Goal: Check status: Check status

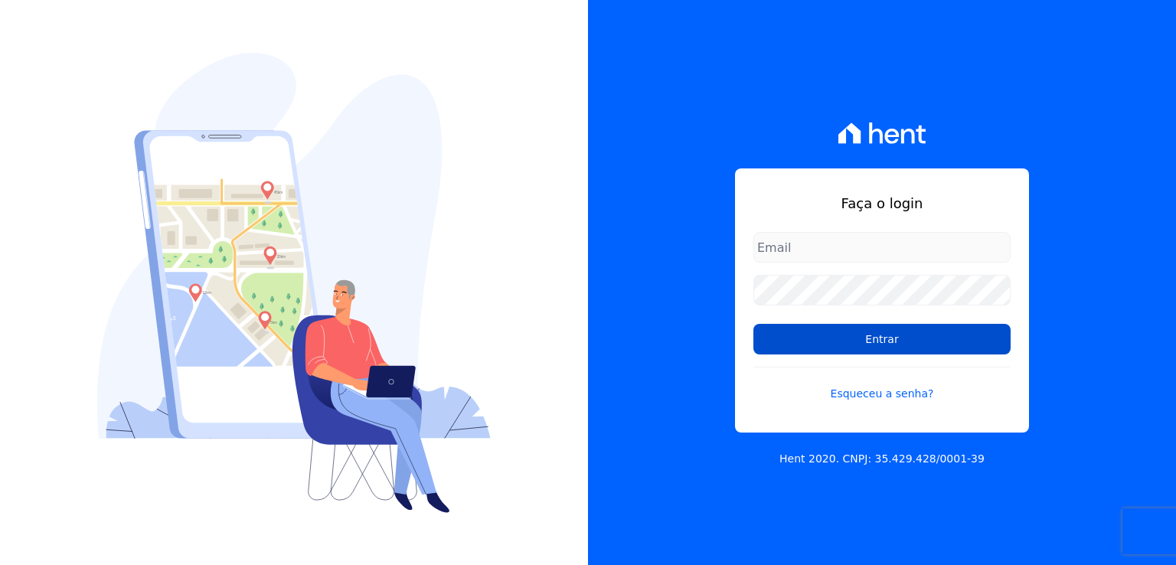
type input "leandro.rodrigues@swarealty.com"
click at [845, 341] on input "Entrar" at bounding box center [882, 339] width 257 height 31
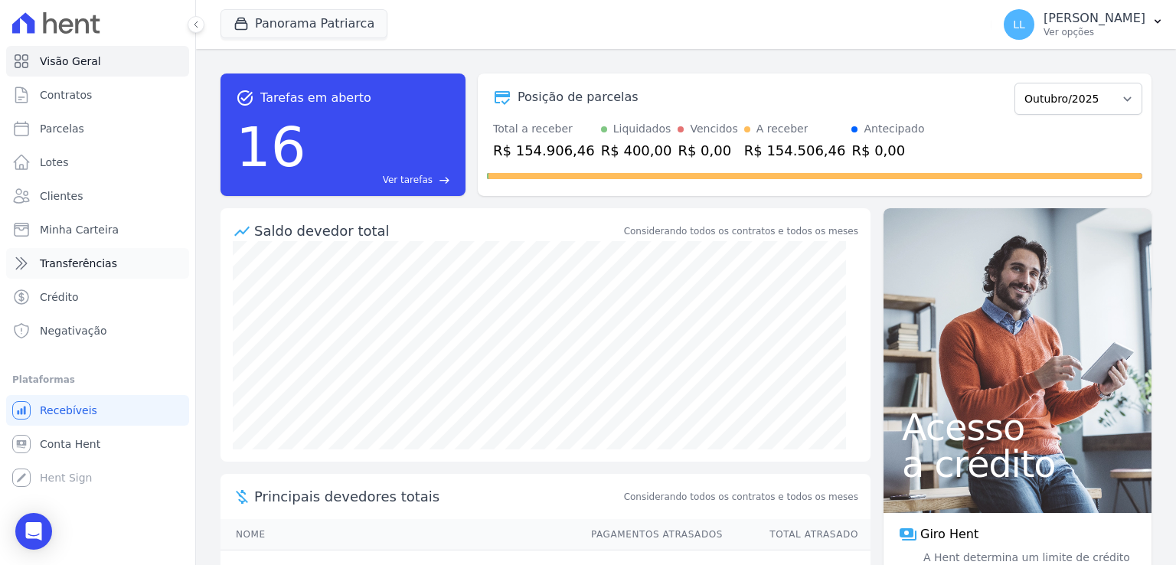
drag, startPoint x: 92, startPoint y: 265, endPoint x: 145, endPoint y: 276, distance: 54.8
click at [92, 265] on span "Transferências" at bounding box center [78, 263] width 77 height 15
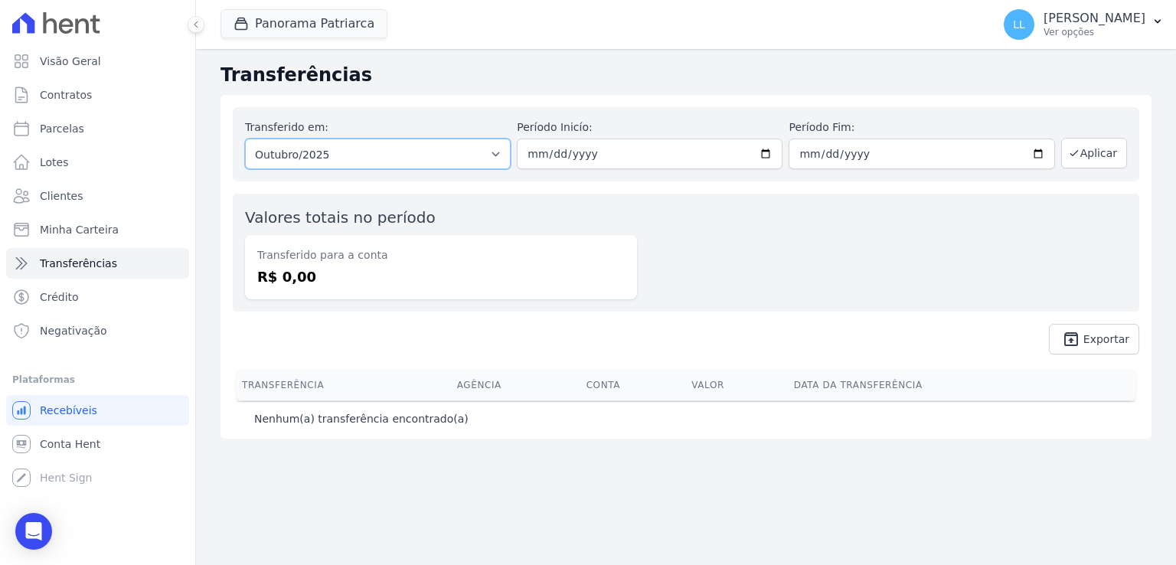
click at [504, 155] on select "Todos os meses Janeiro/2024 Fevereiro/2024 Março/2024 Abril/2024 Maio/2024 Junh…" at bounding box center [378, 154] width 266 height 31
click at [766, 284] on div "Valores totais no período Transferido para a conta R$ 0,00" at bounding box center [686, 253] width 907 height 118
click at [606, 149] on input "2025-10-01" at bounding box center [650, 154] width 266 height 31
click at [551, 152] on input "[DATE]" at bounding box center [650, 154] width 266 height 31
type input "2025-09-01"
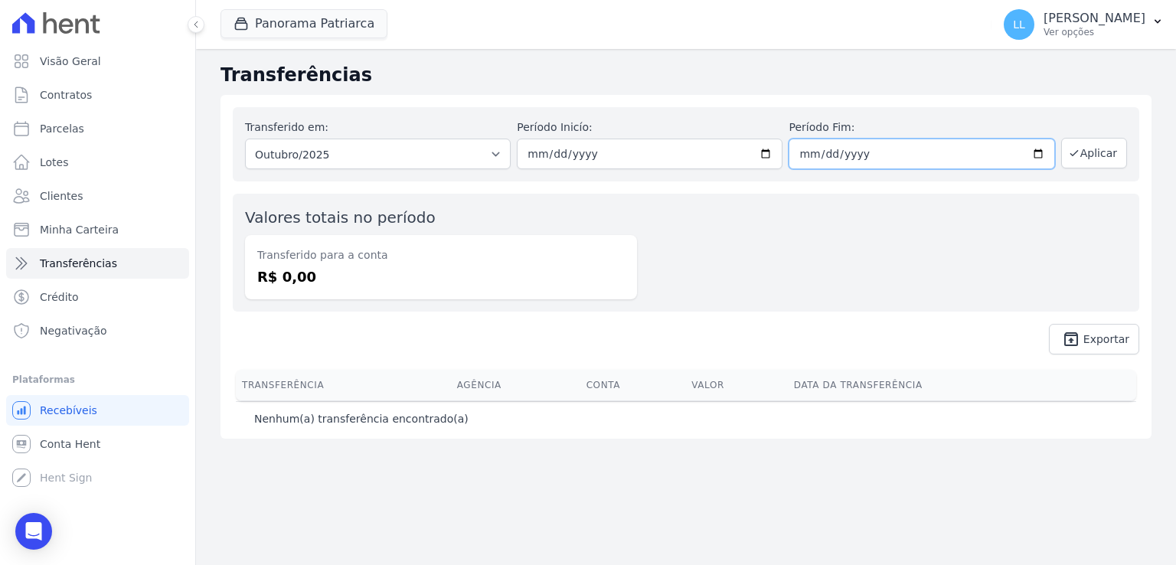
type input "2025-10-30"
type input "2025-09-30"
click at [801, 159] on input "2025-09-30" at bounding box center [922, 154] width 266 height 31
type input "[DATE]"
click at [1112, 145] on button "Aplicar" at bounding box center [1094, 153] width 66 height 31
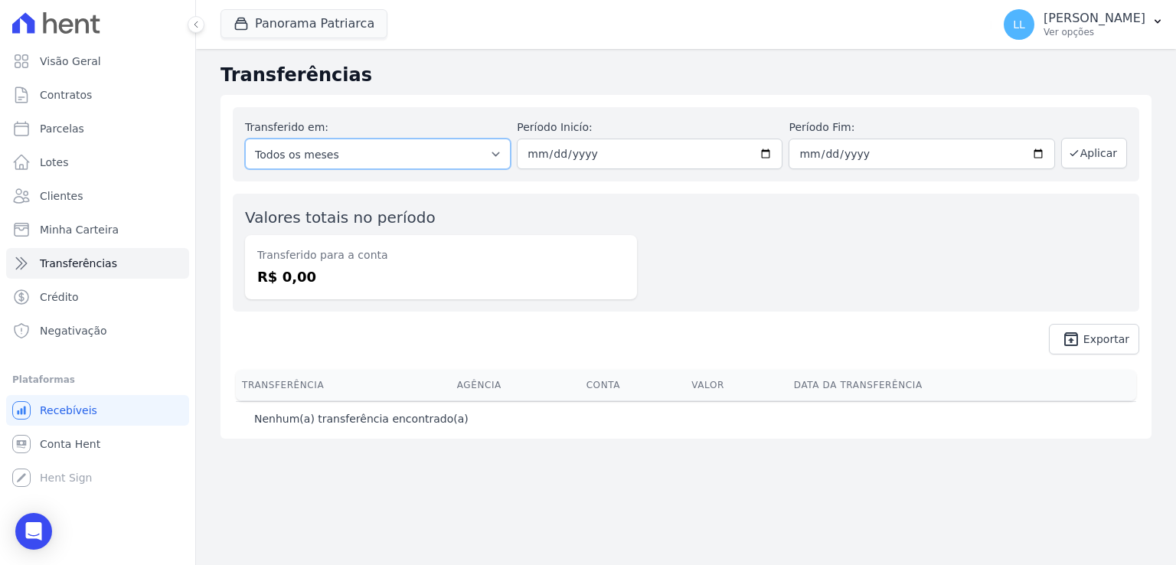
click at [448, 159] on select "Todos os meses Janeiro/2024 Fevereiro/2024 Março/2024 Abril/2024 Maio/2024 Junh…" at bounding box center [378, 154] width 266 height 31
click at [814, 298] on div "Valores totais no período Transferido para a conta R$ 0,00" at bounding box center [686, 253] width 907 height 118
click at [821, 154] on input "[DATE]" at bounding box center [922, 154] width 266 height 31
click at [807, 150] on input "[DATE]" at bounding box center [922, 154] width 266 height 31
type input "2025-09-30"
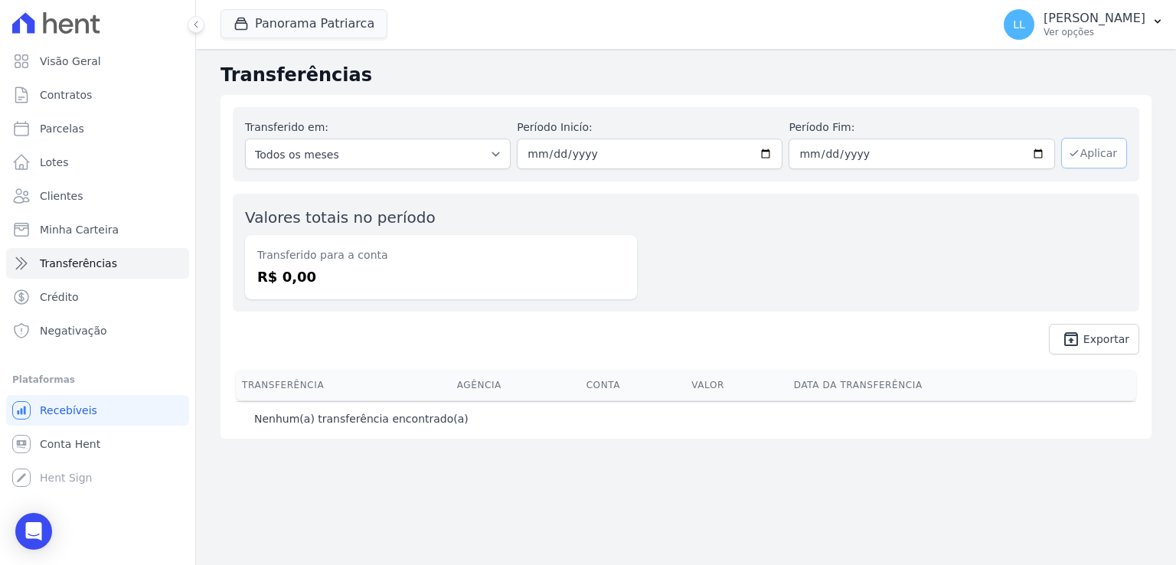
click at [1116, 157] on button "Aplicar" at bounding box center [1094, 153] width 66 height 31
click at [341, 27] on button "Panorama Patriarca" at bounding box center [304, 23] width 167 height 29
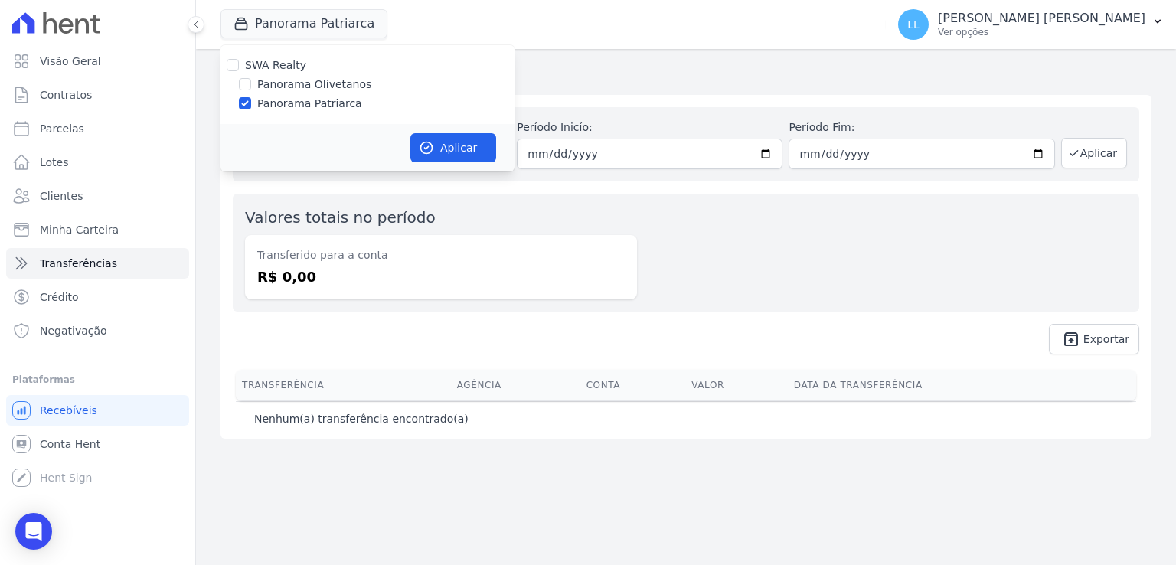
click at [289, 85] on label "Panorama Olivetanos" at bounding box center [314, 85] width 114 height 16
click at [251, 85] on input "Panorama Olivetanos" at bounding box center [245, 84] width 12 height 12
checkbox input "true"
click at [303, 105] on label "Panorama Patriarca" at bounding box center [309, 104] width 105 height 16
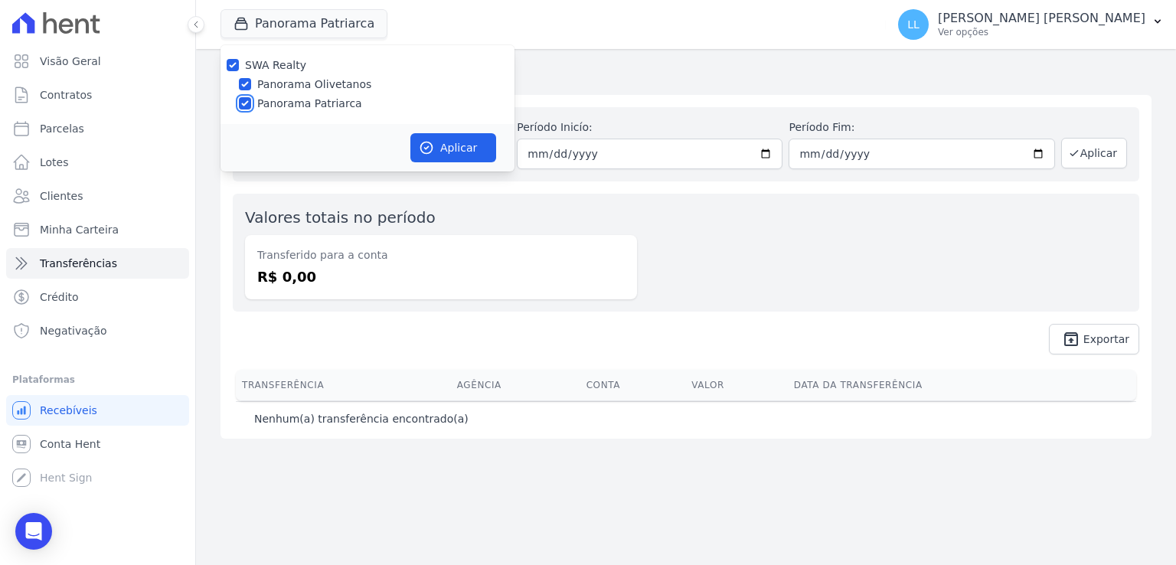
click at [251, 105] on input "Panorama Patriarca" at bounding box center [245, 103] width 12 height 12
checkbox input "false"
click at [449, 155] on button "Aplicar" at bounding box center [453, 147] width 86 height 29
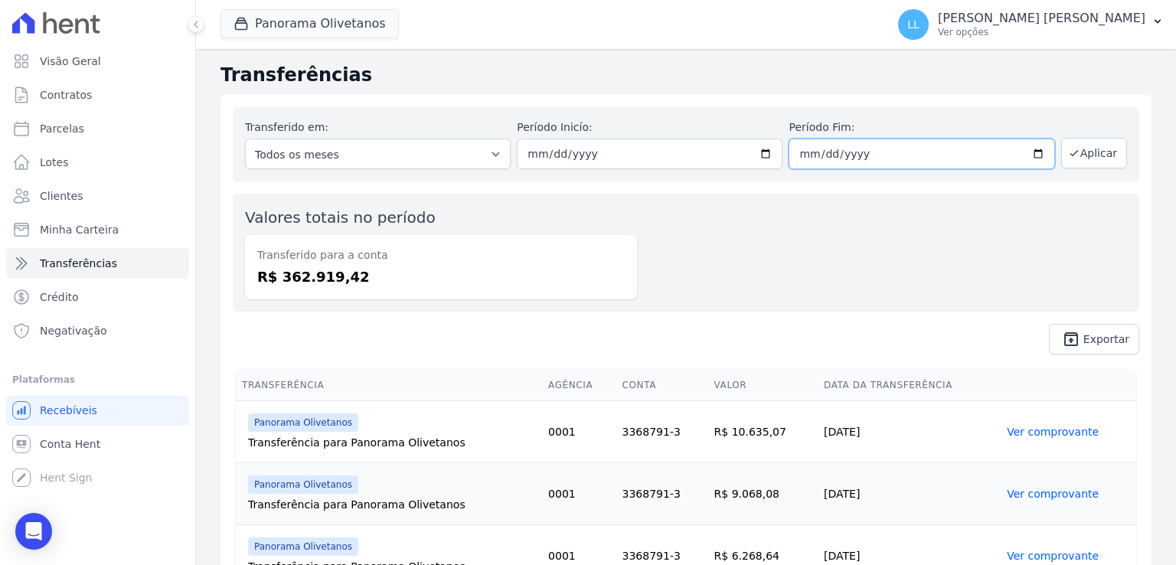
click at [800, 153] on input "2025-09-30" at bounding box center [922, 154] width 266 height 31
type input "2025-09-03"
type input "[DATE]"
click at [805, 150] on input "[DATE]" at bounding box center [922, 154] width 266 height 31
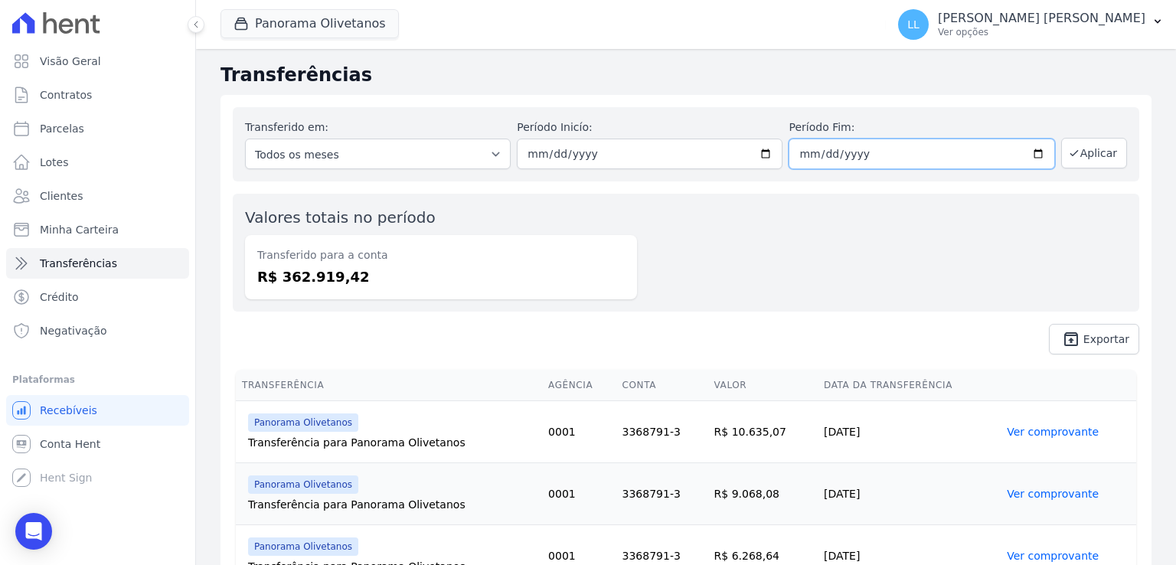
click at [797, 156] on input "[DATE]" at bounding box center [922, 154] width 266 height 31
type input "[DATE]"
click at [1081, 155] on button "Aplicar" at bounding box center [1094, 153] width 66 height 31
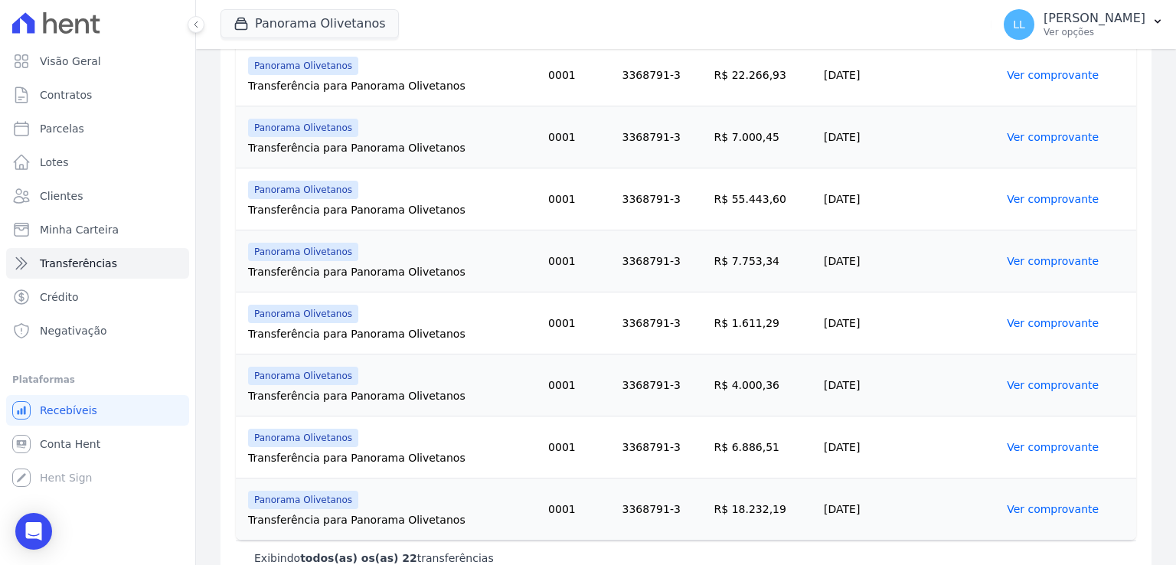
scroll to position [1247, 0]
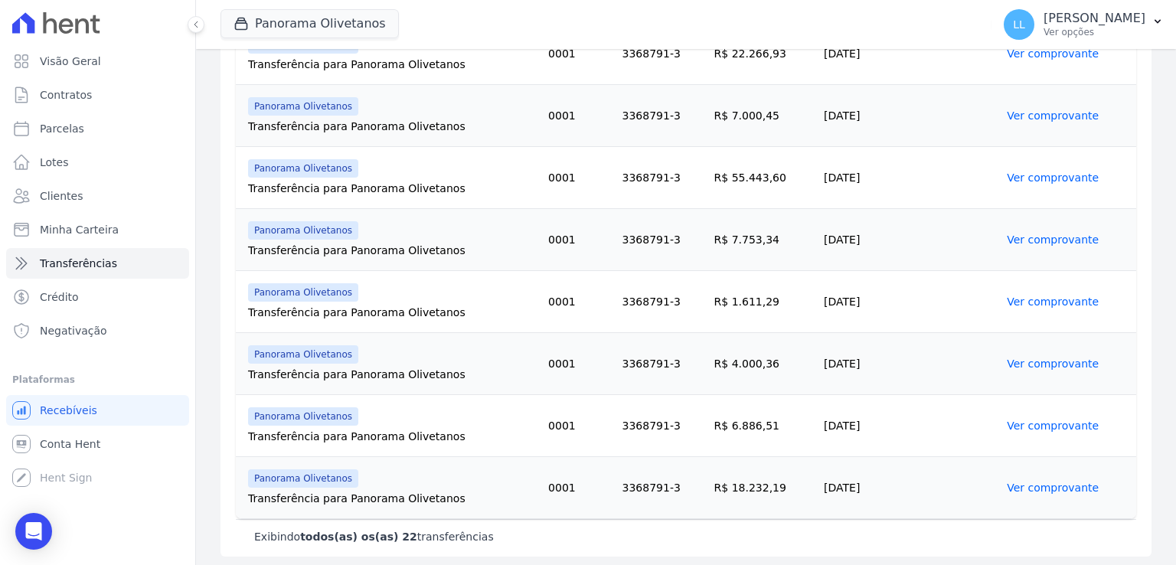
drag, startPoint x: 830, startPoint y: 298, endPoint x: 808, endPoint y: 298, distance: 22.2
click at [818, 298] on td "[DATE]" at bounding box center [909, 302] width 183 height 62
click at [1049, 360] on link "Ver comprovante" at bounding box center [1053, 364] width 92 height 12
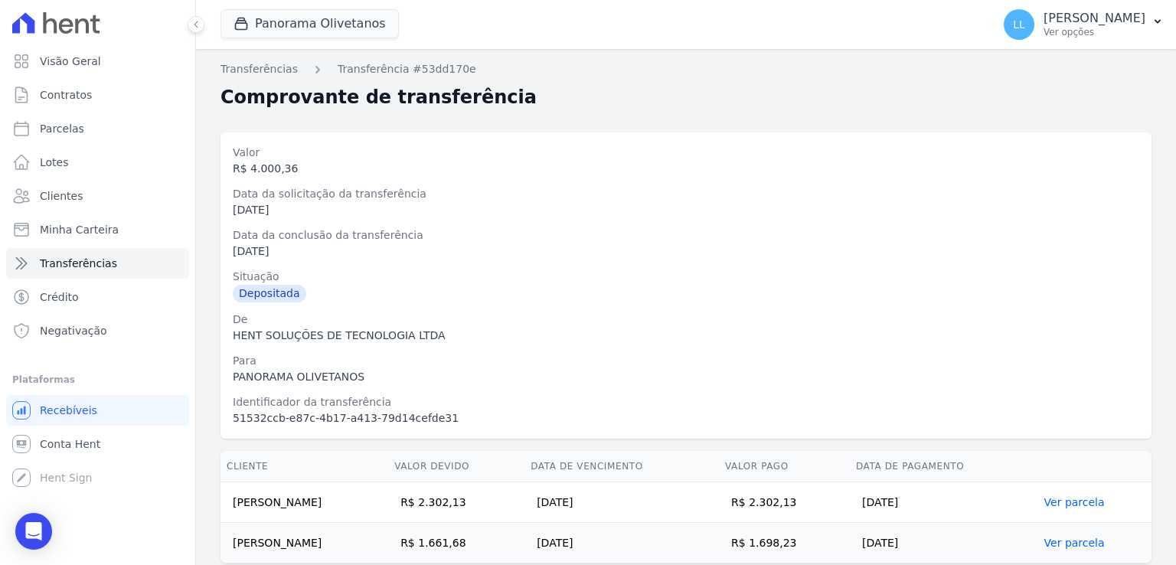
scroll to position [51, 0]
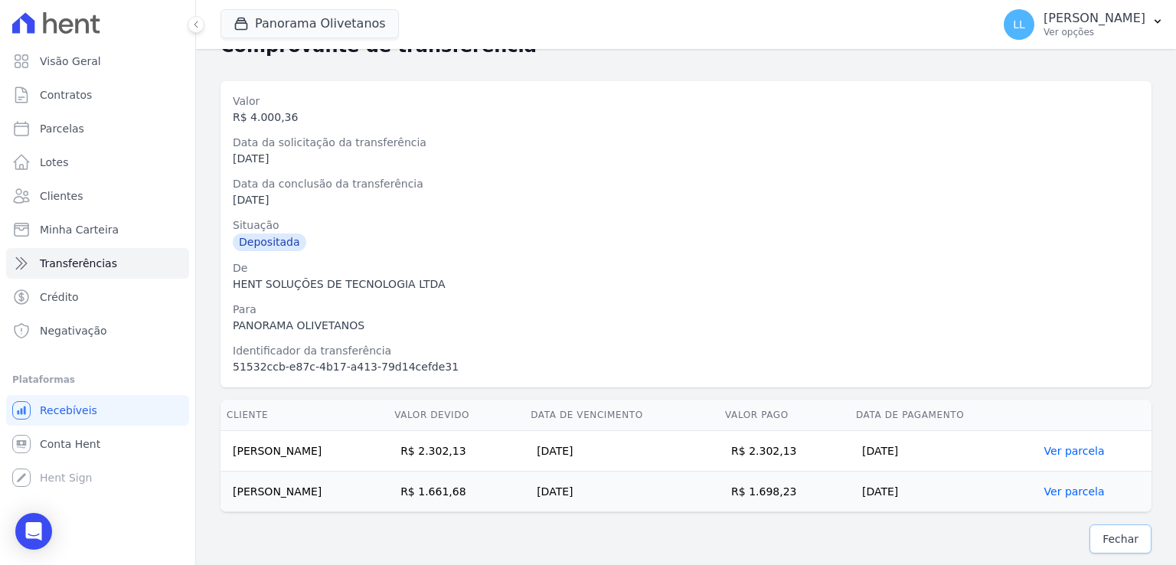
click at [1104, 534] on span "Fechar" at bounding box center [1121, 538] width 36 height 15
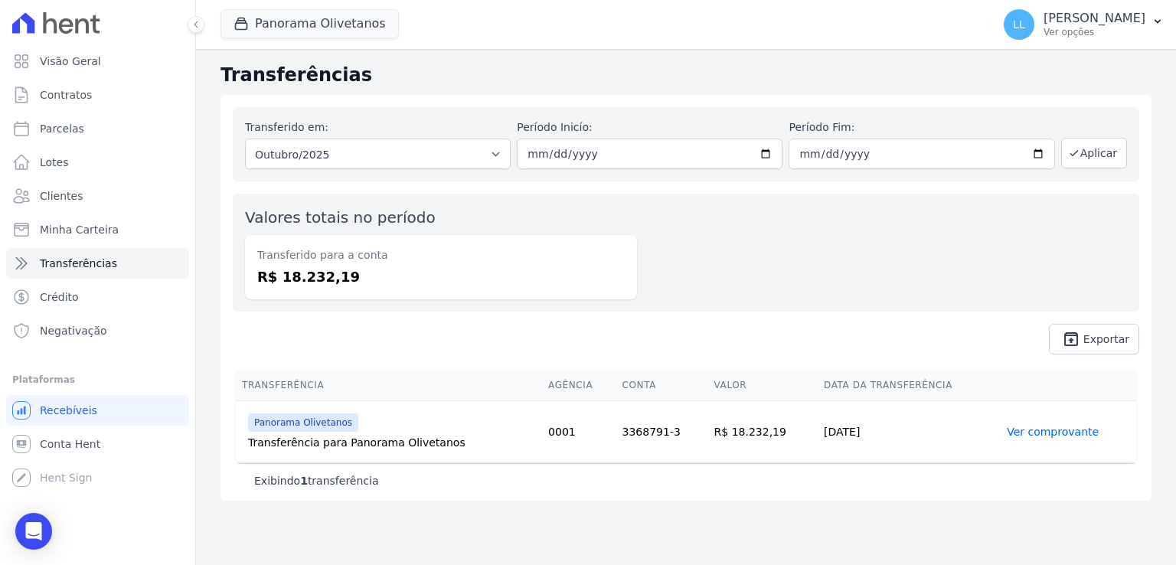
click at [833, 289] on div "Valores totais no período Transferido para a conta R$ 18.232,19" at bounding box center [686, 253] width 907 height 118
click at [405, 160] on select "Todos os meses Março/2024 Abril/2024 Maio/2024 Junho/2024 Julho/2024 Agosto/202…" at bounding box center [378, 154] width 266 height 31
select select "09/2025"
click at [245, 139] on select "Todos os meses Março/2024 Abril/2024 Maio/2024 Junho/2024 Julho/2024 Agosto/202…" at bounding box center [378, 154] width 266 height 31
click at [1105, 162] on button "Aplicar" at bounding box center [1094, 153] width 66 height 31
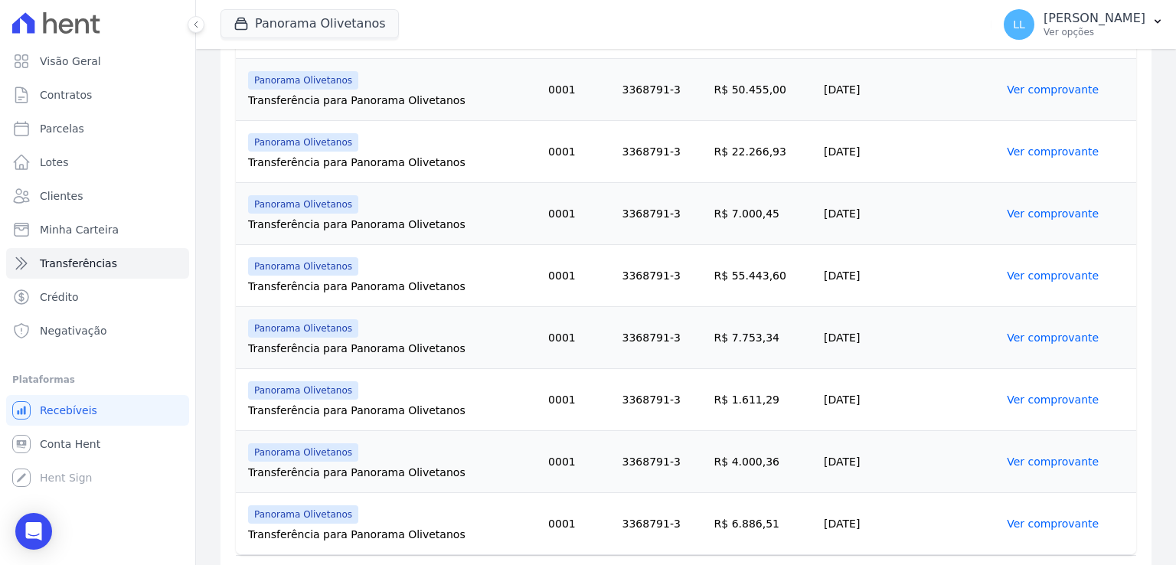
scroll to position [1185, 0]
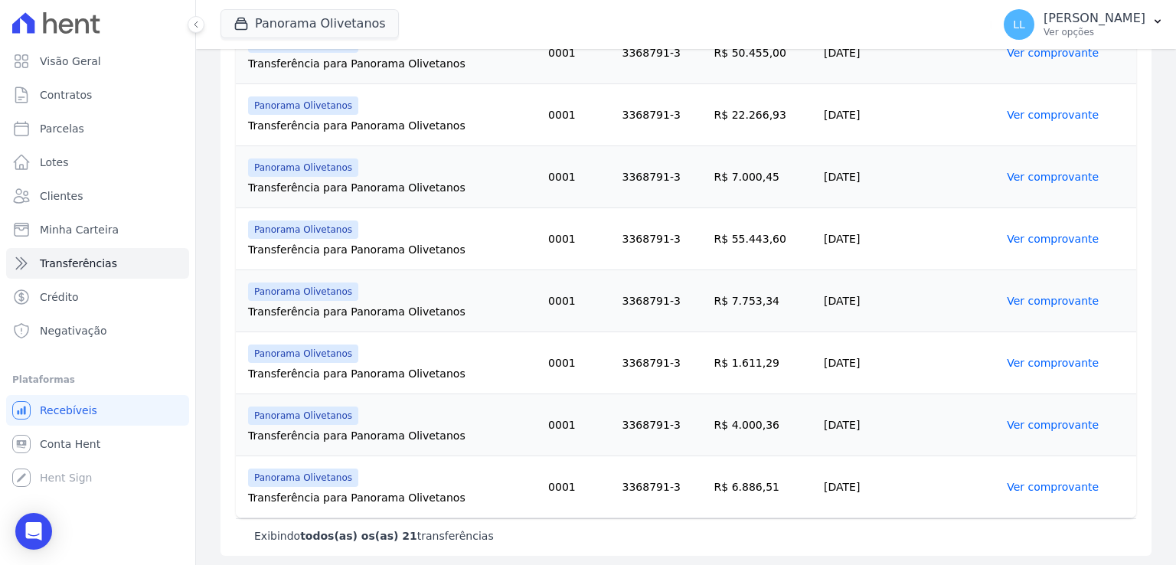
click at [1029, 485] on link "Ver comprovante" at bounding box center [1053, 487] width 92 height 12
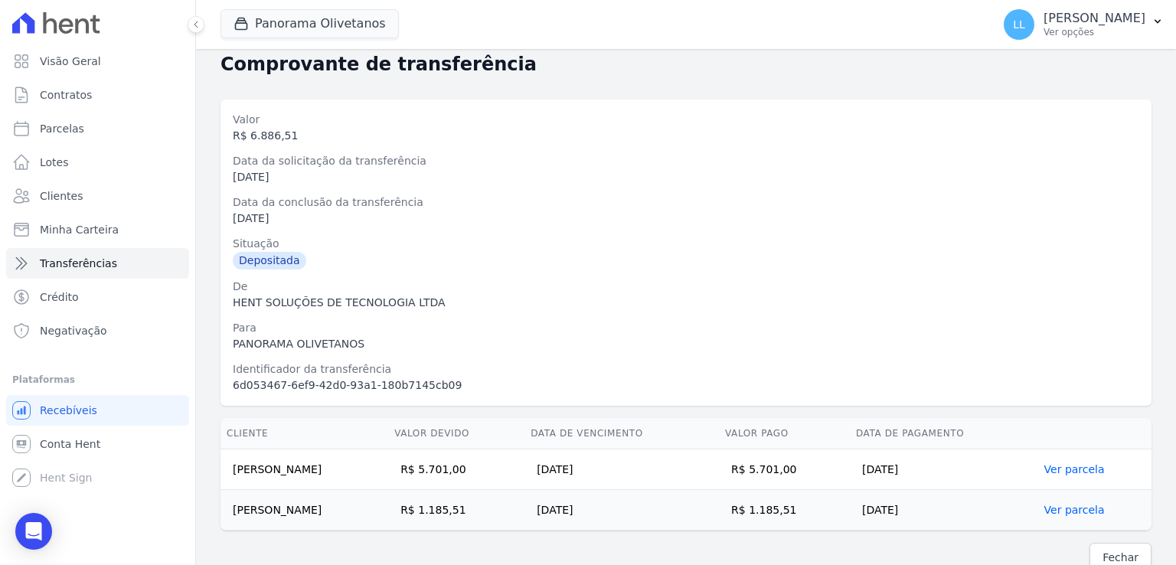
scroll to position [51, 0]
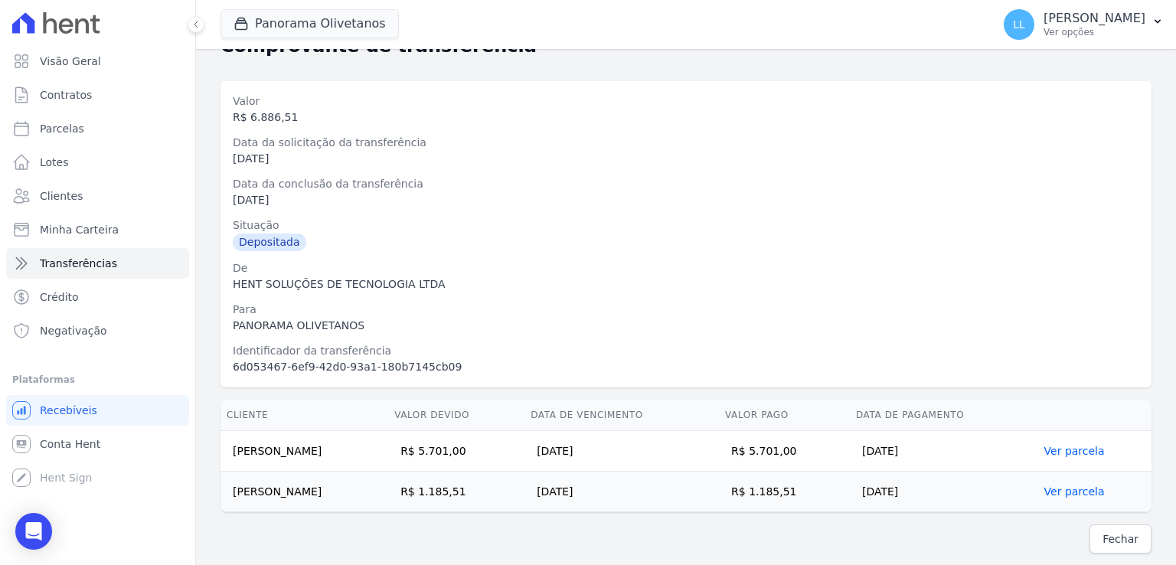
click at [717, 279] on div "HENT SOLUÇÕES DE TECNOLOGIA LTDA" at bounding box center [686, 284] width 907 height 16
click at [1116, 546] on link "Fechar" at bounding box center [1121, 539] width 62 height 29
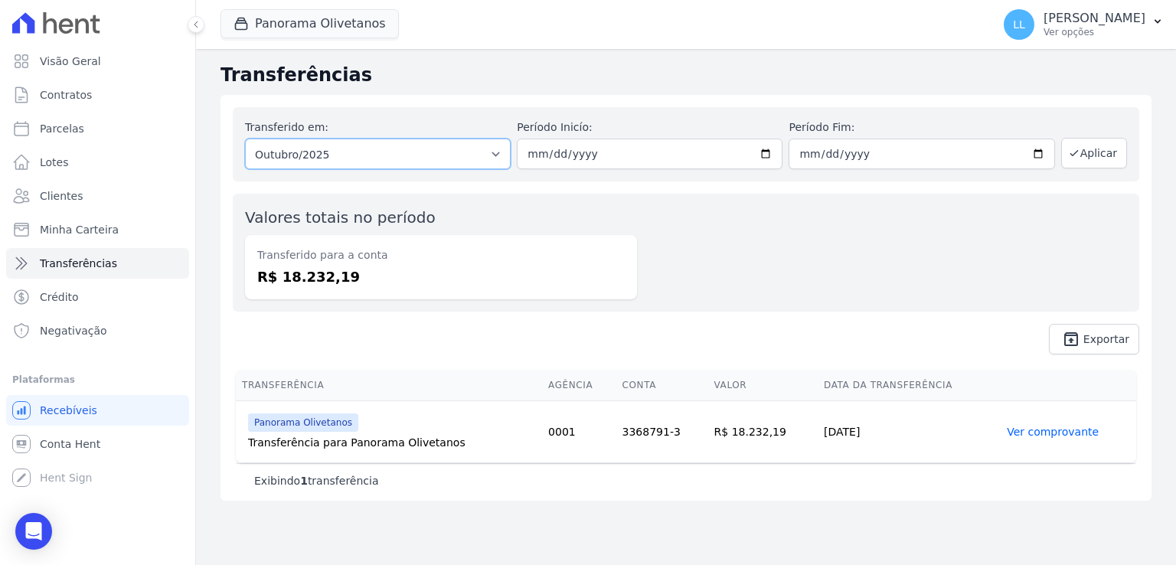
click at [436, 151] on select "Todos os meses Março/2024 Abril/2024 Maio/2024 Junho/2024 Julho/2024 Agosto/202…" at bounding box center [378, 154] width 266 height 31
select select "09/2025"
click at [245, 139] on select "Todos os meses Março/2024 Abril/2024 Maio/2024 Junho/2024 Julho/2024 Agosto/202…" at bounding box center [378, 154] width 266 height 31
click at [1080, 149] on icon "button" at bounding box center [1074, 153] width 12 height 12
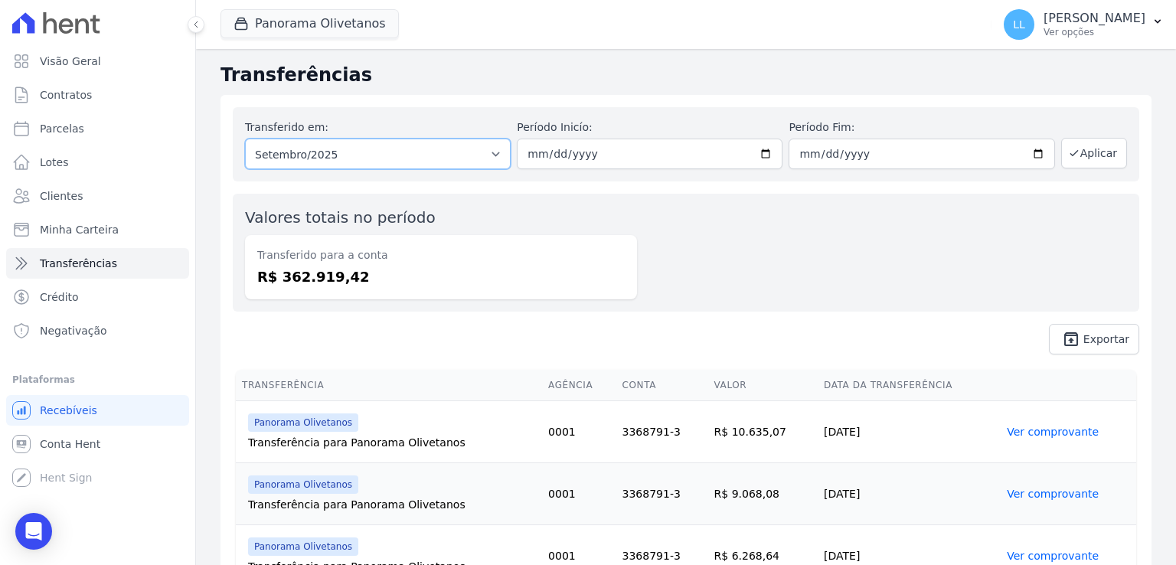
click at [364, 155] on select "Todos os meses Março/2024 Abril/2024 Maio/2024 Junho/2024 Julho/2024 Agosto/202…" at bounding box center [378, 154] width 266 height 31
select select "10/2025"
click at [245, 139] on select "Todos os meses Março/2024 Abril/2024 Maio/2024 Junho/2024 Julho/2024 Agosto/202…" at bounding box center [378, 154] width 266 height 31
click at [1090, 155] on button "Aplicar" at bounding box center [1094, 153] width 66 height 31
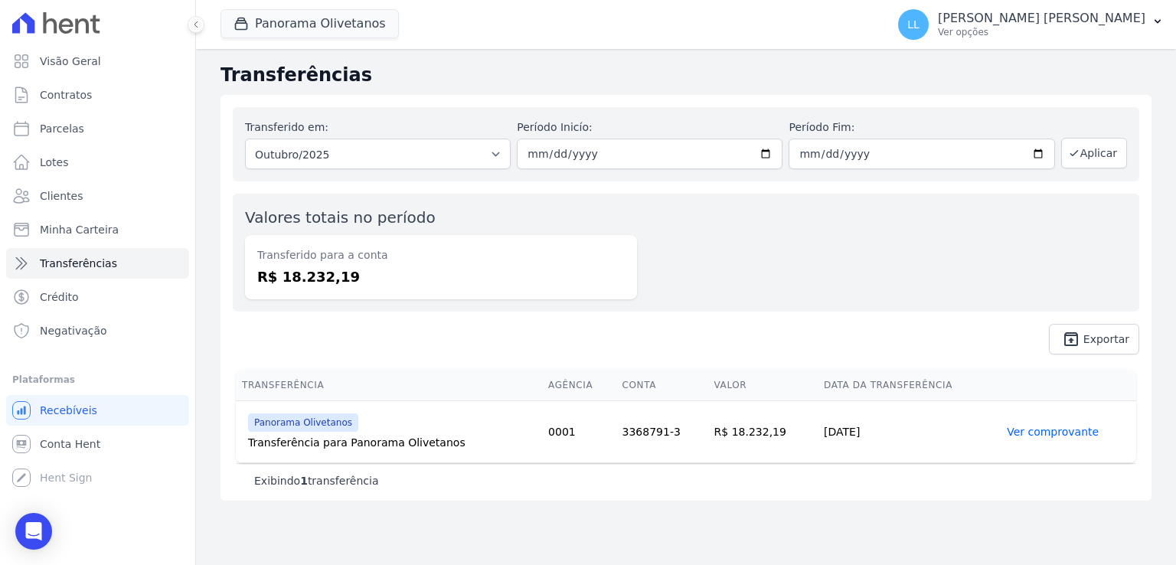
click at [1016, 429] on link "Ver comprovante" at bounding box center [1053, 432] width 92 height 12
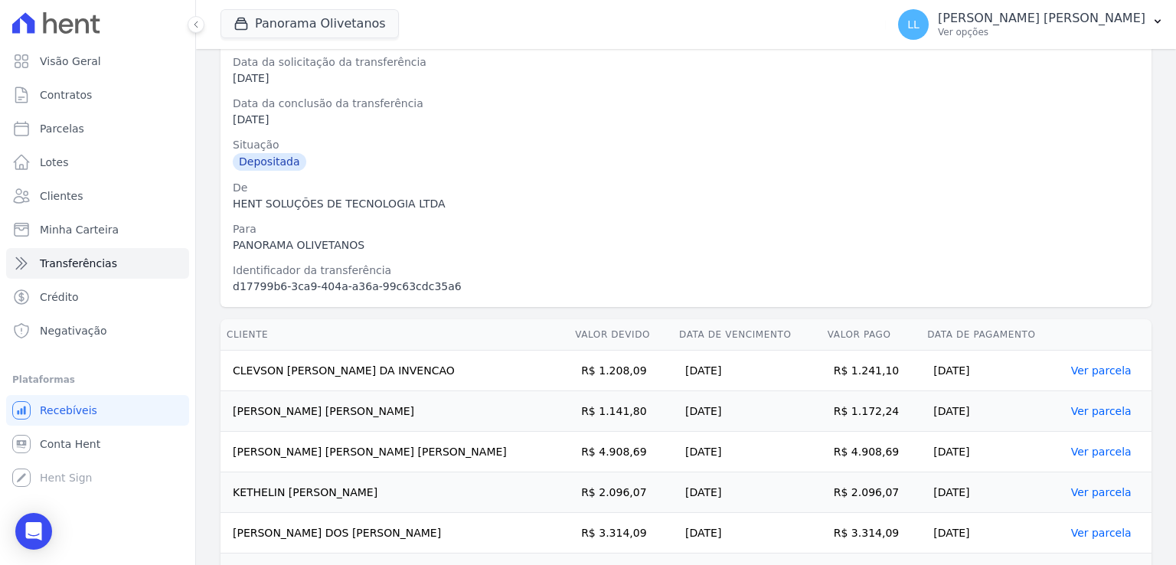
scroll to position [213, 0]
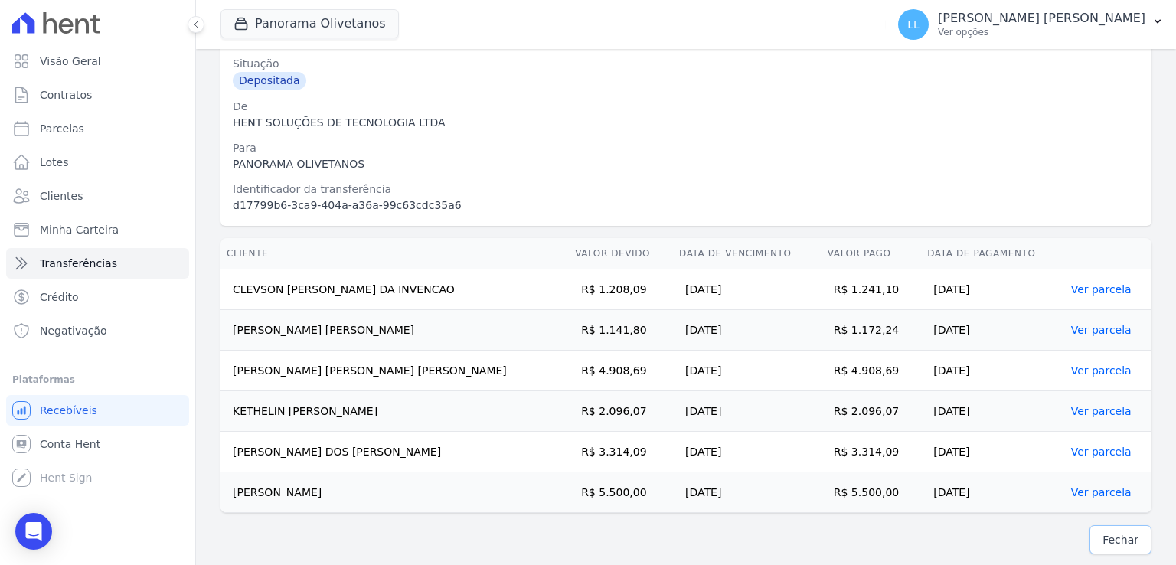
click at [1090, 528] on link "Fechar" at bounding box center [1121, 539] width 62 height 29
